Goal: Share content: Share content

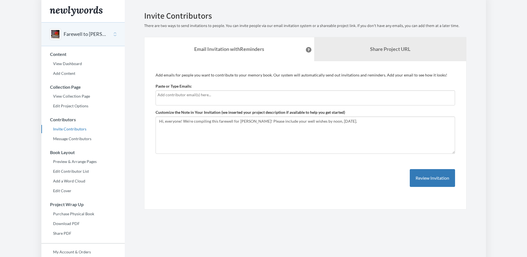
click at [215, 97] on input "text" at bounding box center [305, 95] width 296 height 6
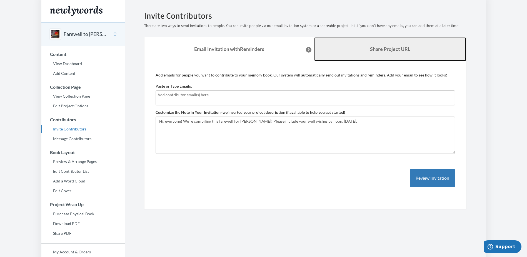
click at [358, 58] on link "Share Project URL" at bounding box center [390, 49] width 152 height 24
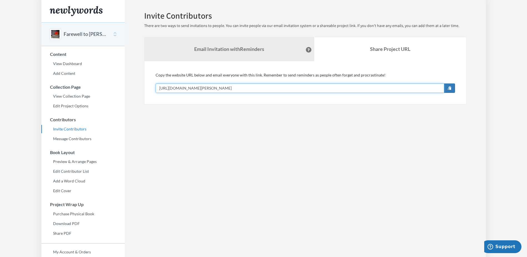
click at [320, 86] on input "[URL][DOMAIN_NAME][PERSON_NAME]" at bounding box center [300, 87] width 289 height 9
click at [80, 33] on button "Farewell to [PERSON_NAME]" at bounding box center [86, 34] width 45 height 7
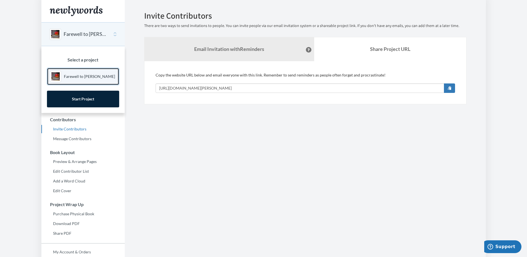
click at [95, 79] on p "Farewell to [PERSON_NAME]" at bounding box center [89, 77] width 51 height 6
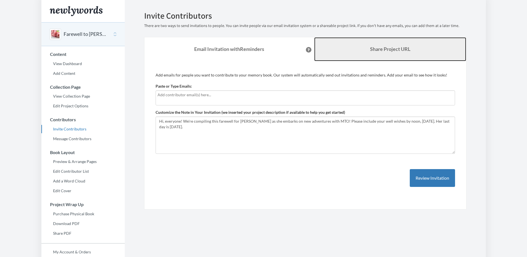
click at [382, 58] on link "Share Project URL" at bounding box center [390, 49] width 152 height 24
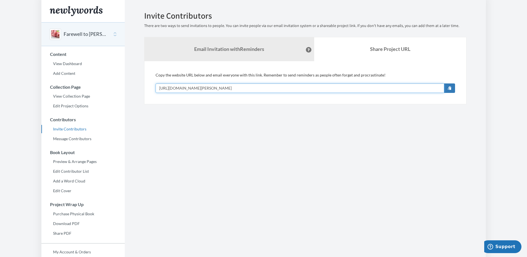
click at [376, 87] on input "[URL][DOMAIN_NAME][PERSON_NAME]" at bounding box center [300, 87] width 289 height 9
